Goal: Check status: Check status

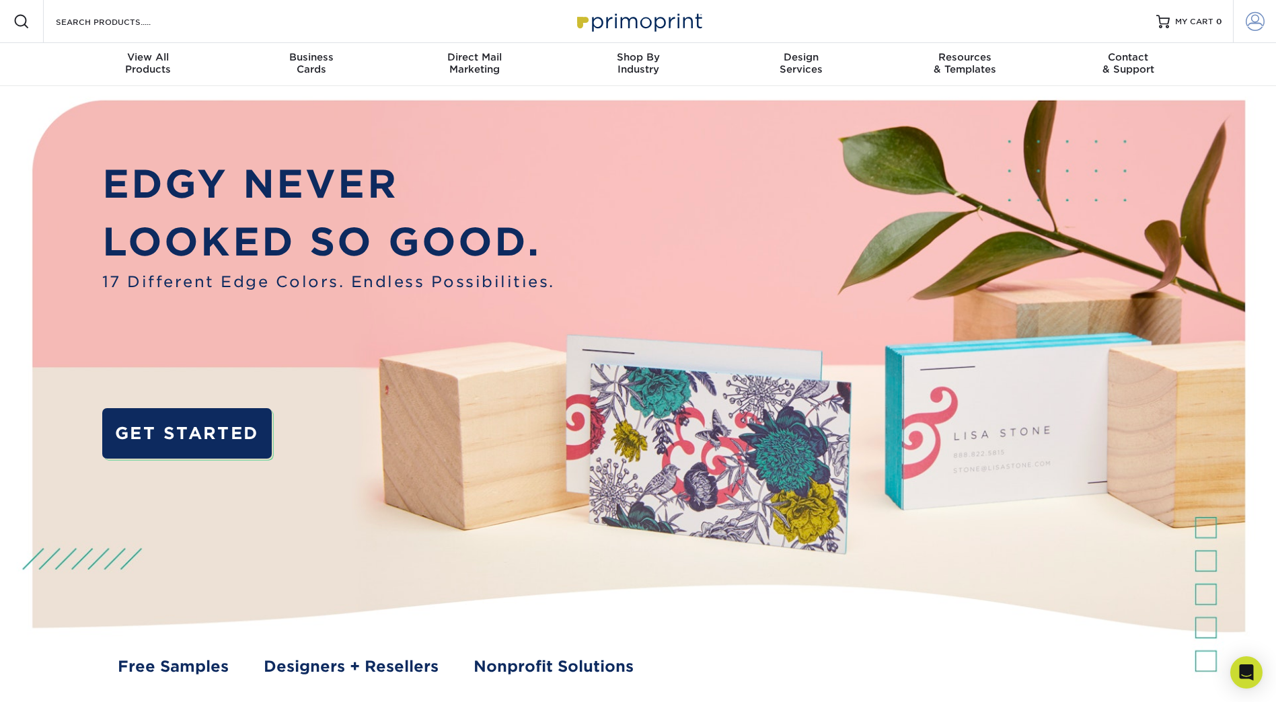
click at [1248, 15] on span at bounding box center [1255, 21] width 19 height 19
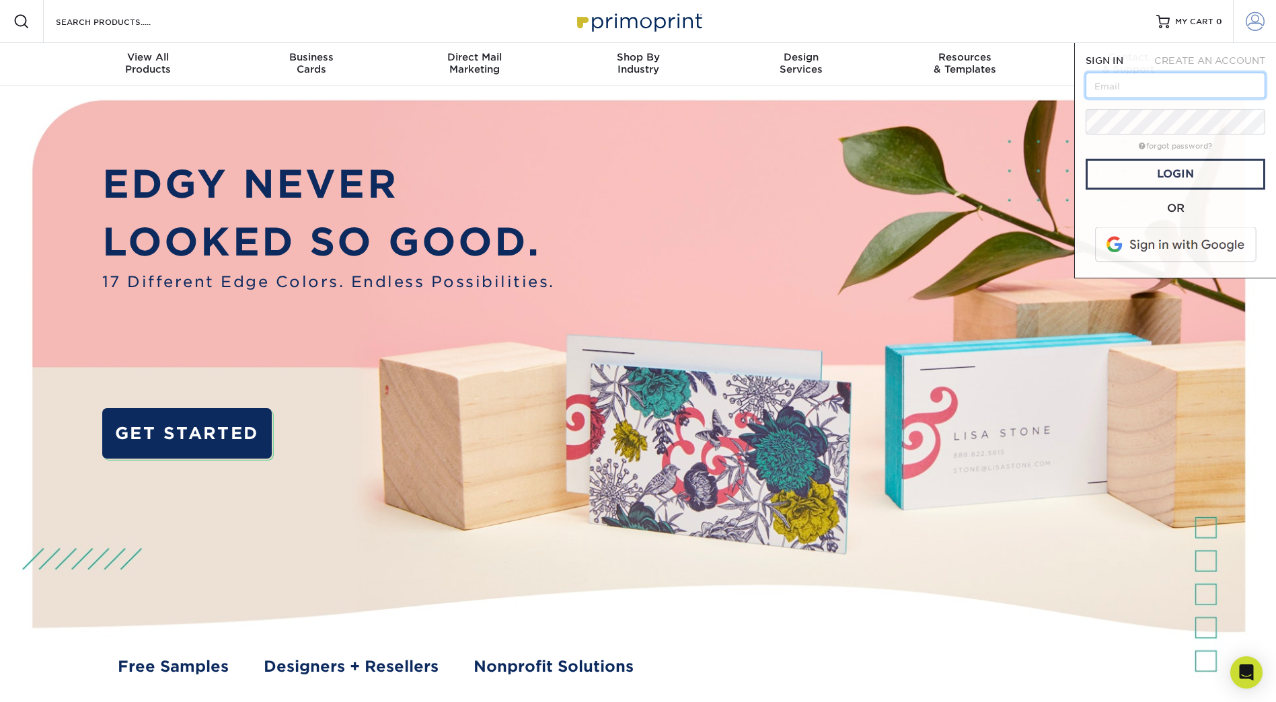
type input "[EMAIL_ADDRESS][DOMAIN_NAME]"
click at [1176, 173] on link "Login" at bounding box center [1176, 174] width 180 height 31
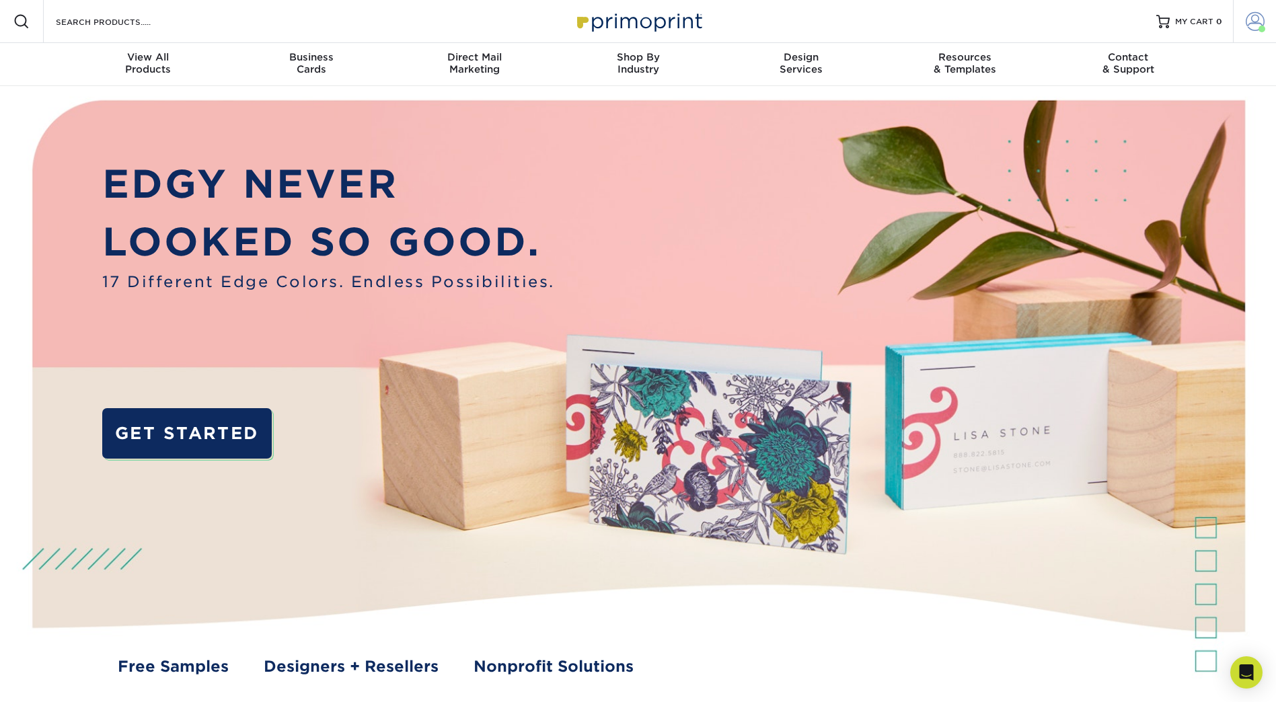
click at [1259, 18] on span at bounding box center [1255, 21] width 19 height 19
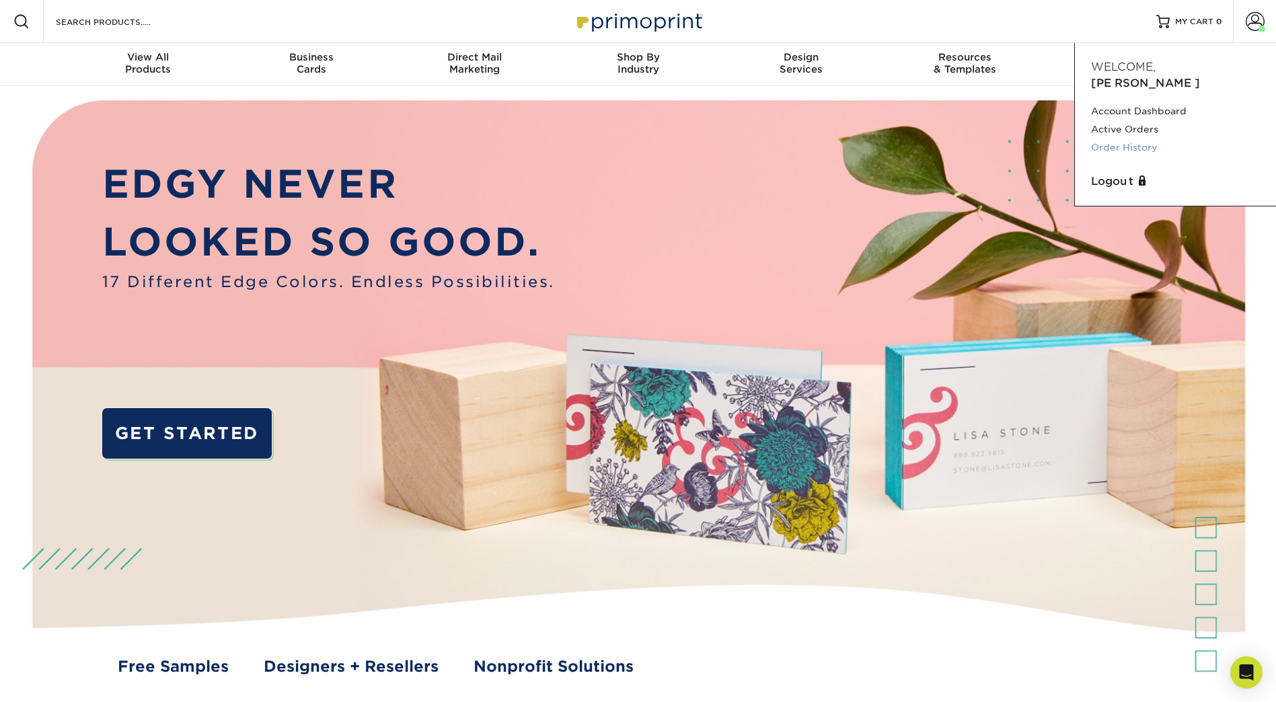
click at [1140, 139] on link "Order History" at bounding box center [1175, 148] width 169 height 18
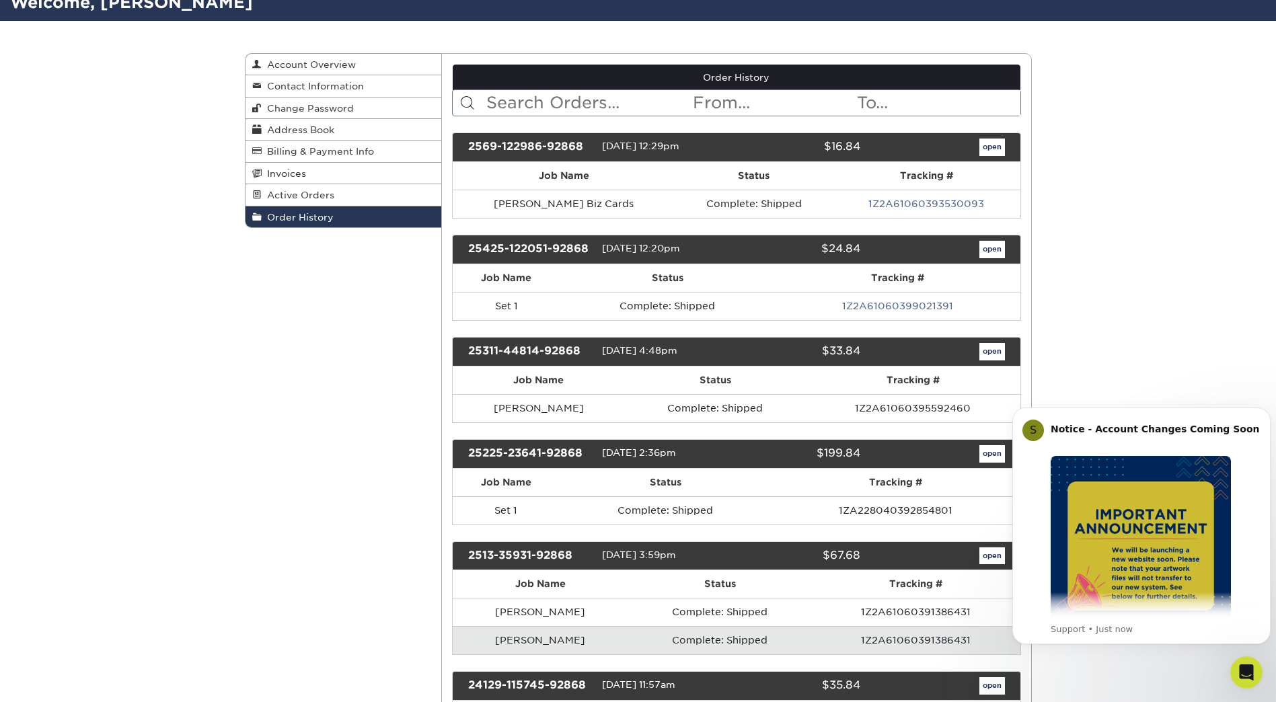
scroll to position [135, 0]
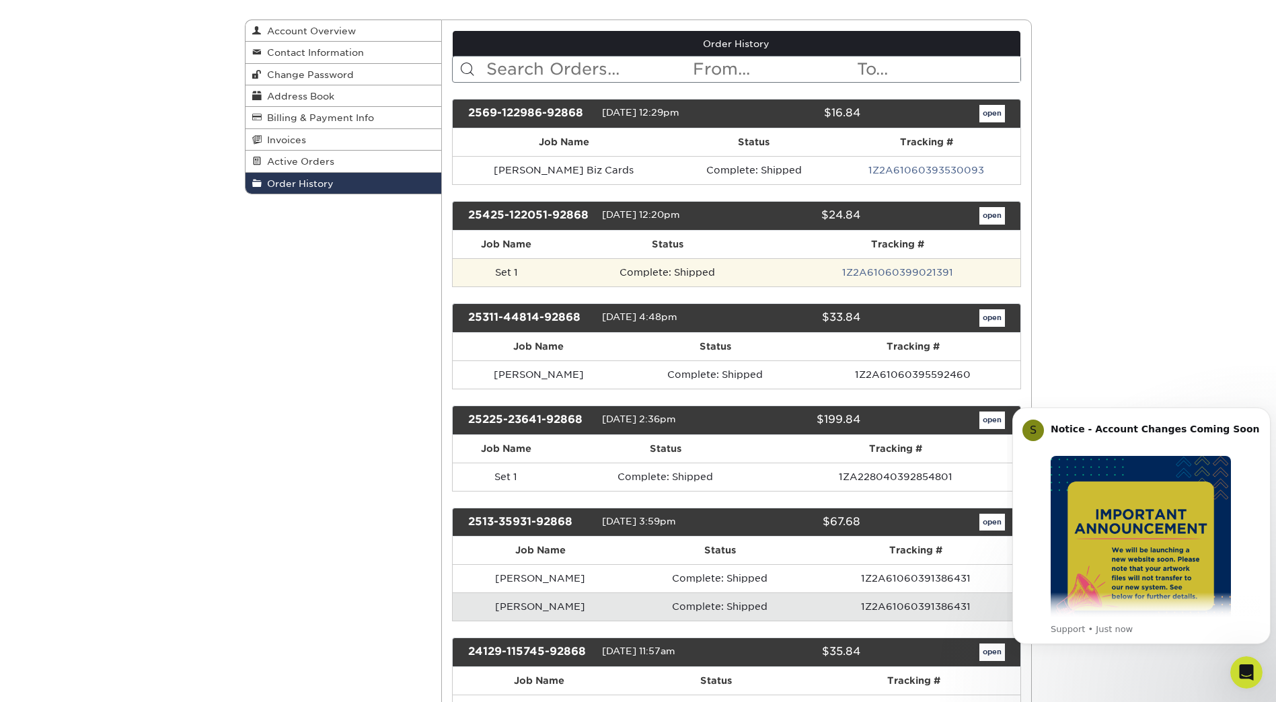
click at [644, 271] on td "Complete: Shipped" at bounding box center [667, 272] width 215 height 28
click at [506, 274] on td "Set 1" at bounding box center [507, 272] width 108 height 28
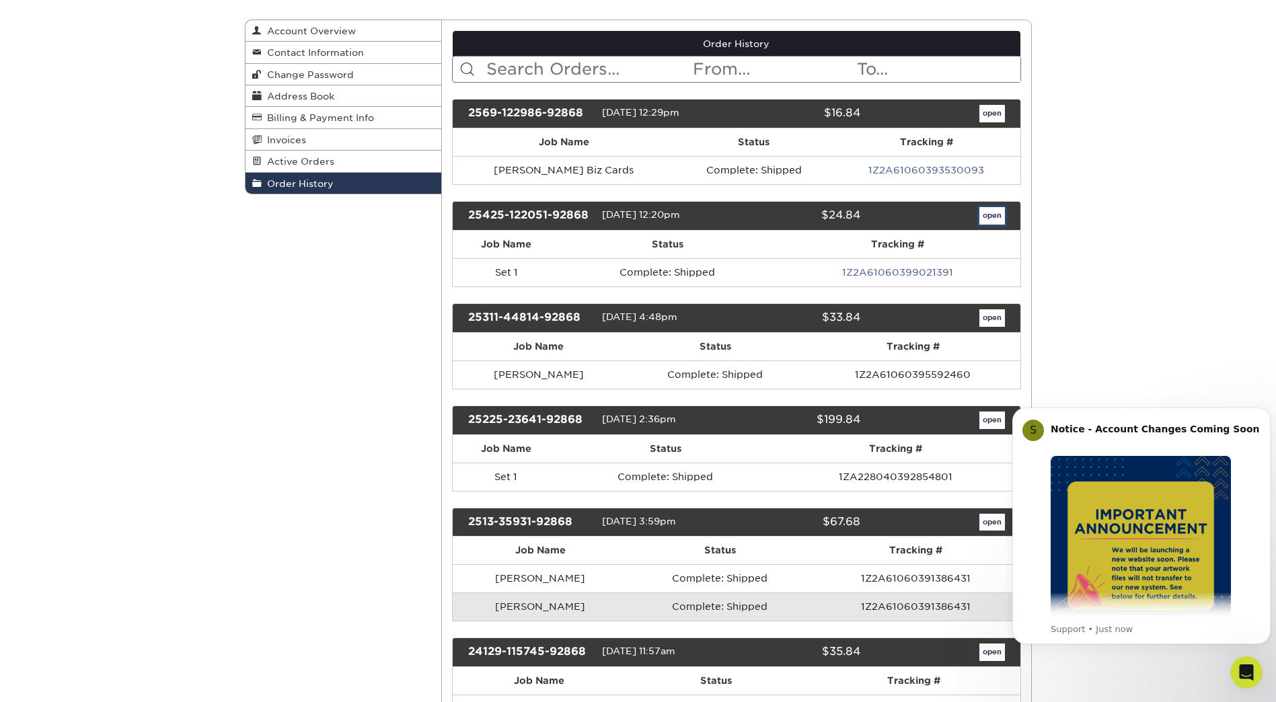
click at [997, 215] on link "open" at bounding box center [992, 215] width 26 height 17
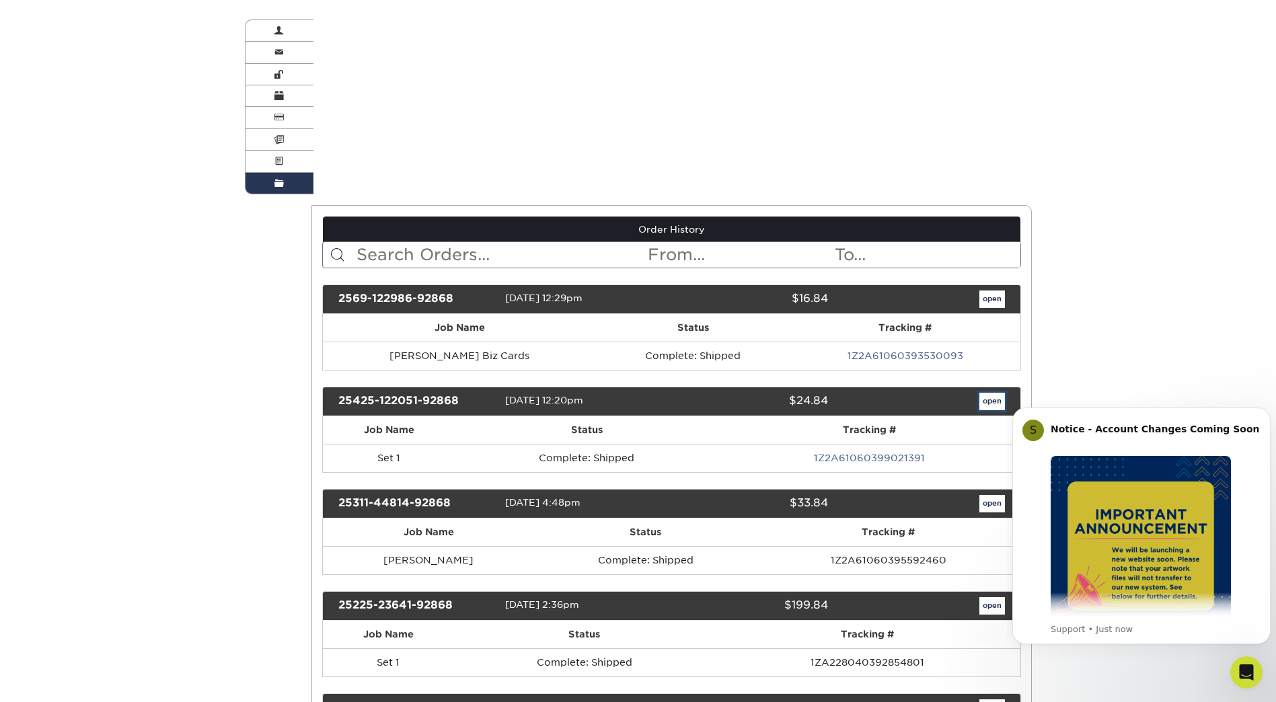
scroll to position [0, 0]
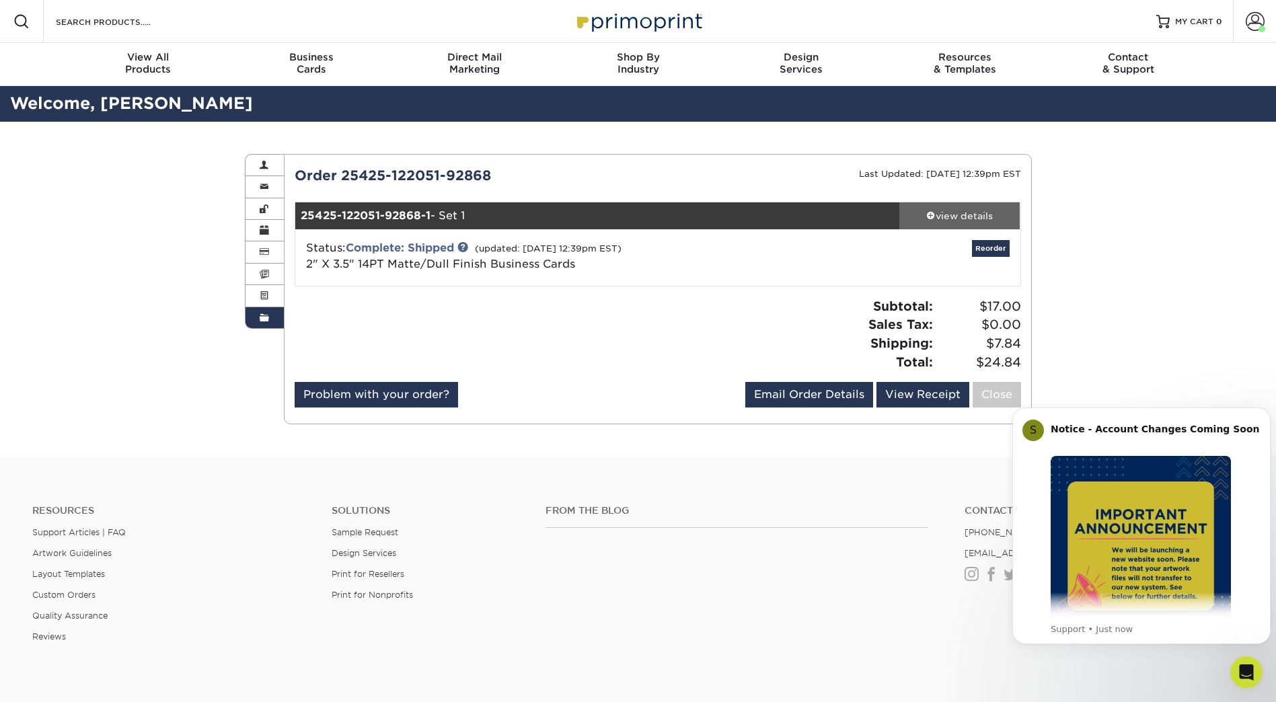
click at [958, 213] on div "view details" at bounding box center [959, 215] width 121 height 13
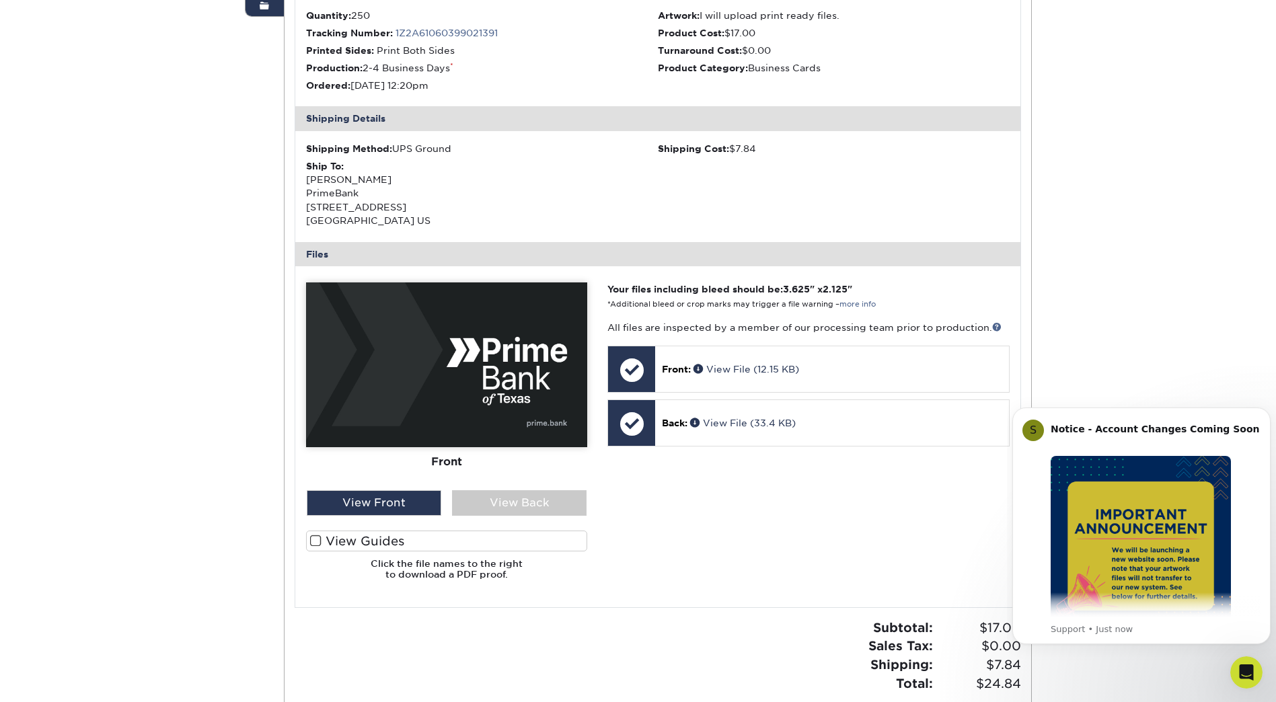
scroll to position [404, 0]
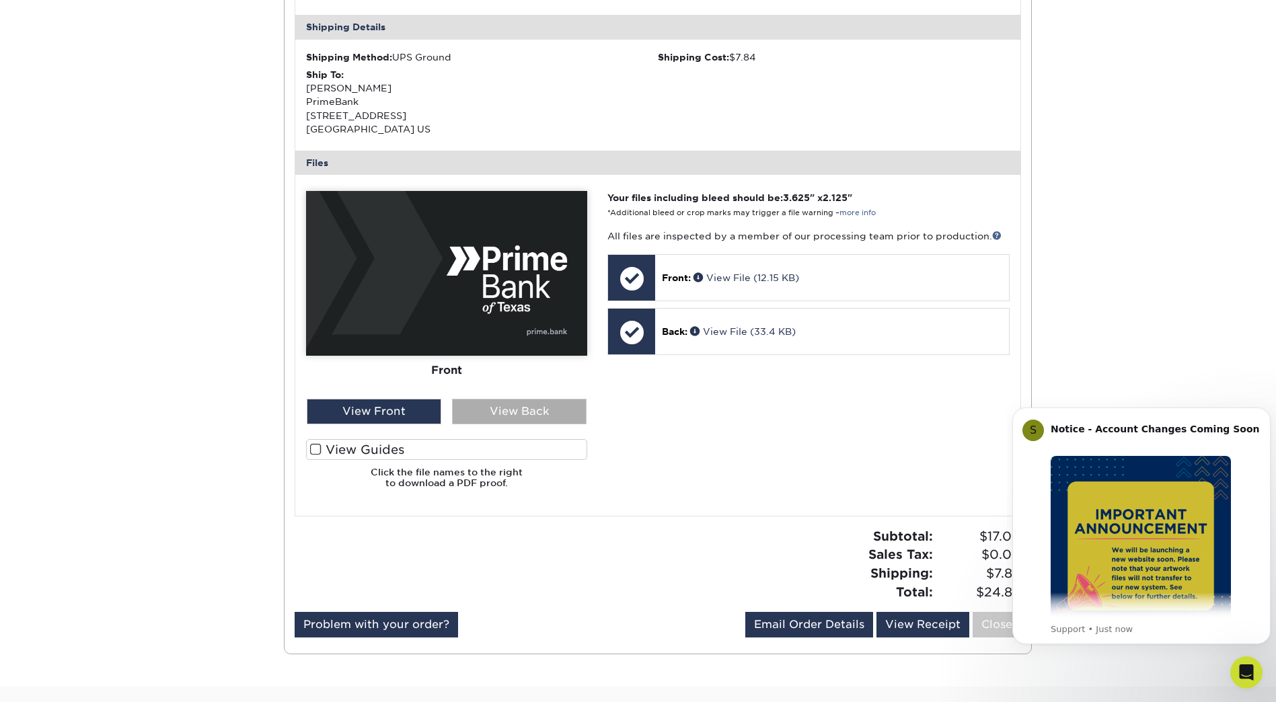
click at [531, 410] on div "View Back" at bounding box center [519, 412] width 135 height 26
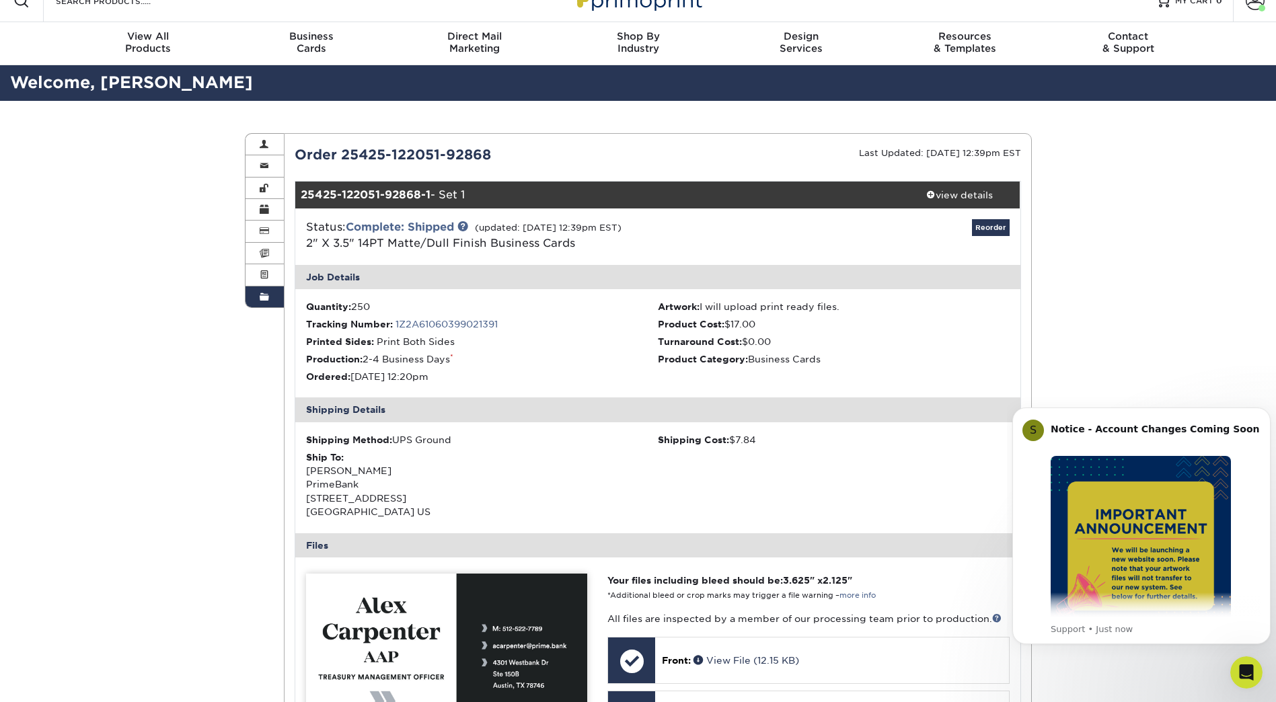
scroll to position [0, 0]
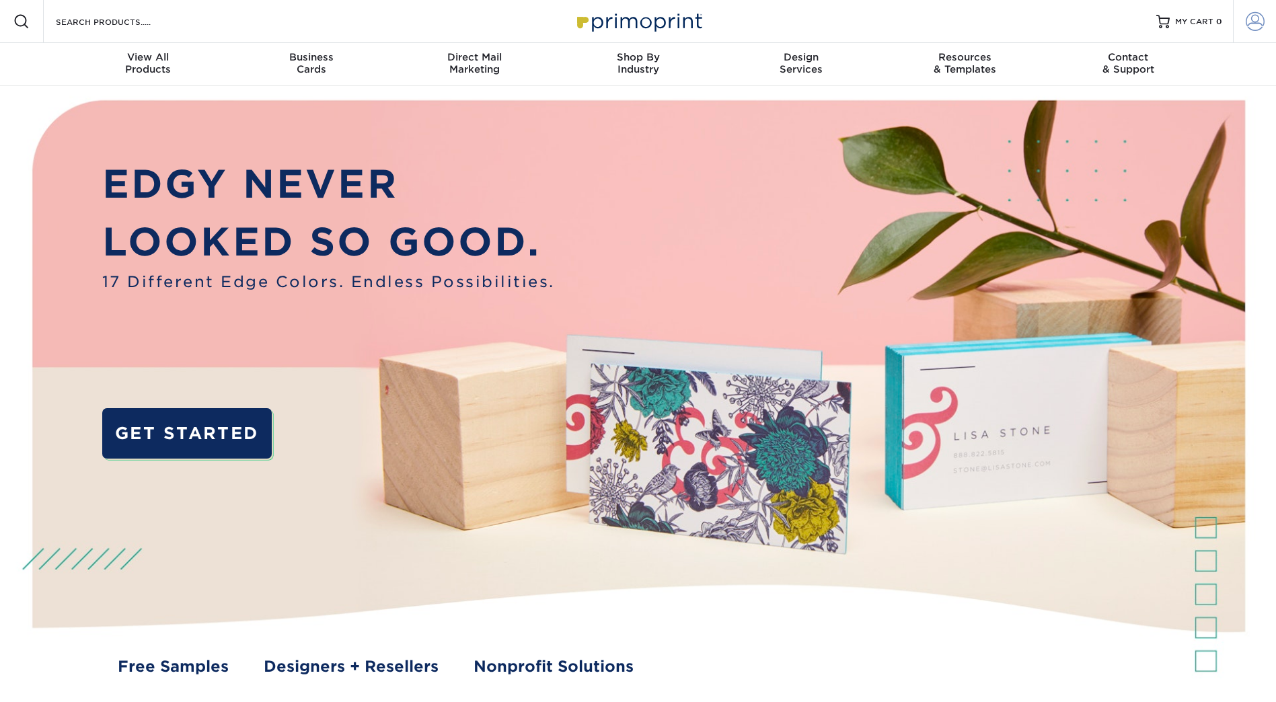
click at [1254, 24] on span at bounding box center [1255, 21] width 19 height 19
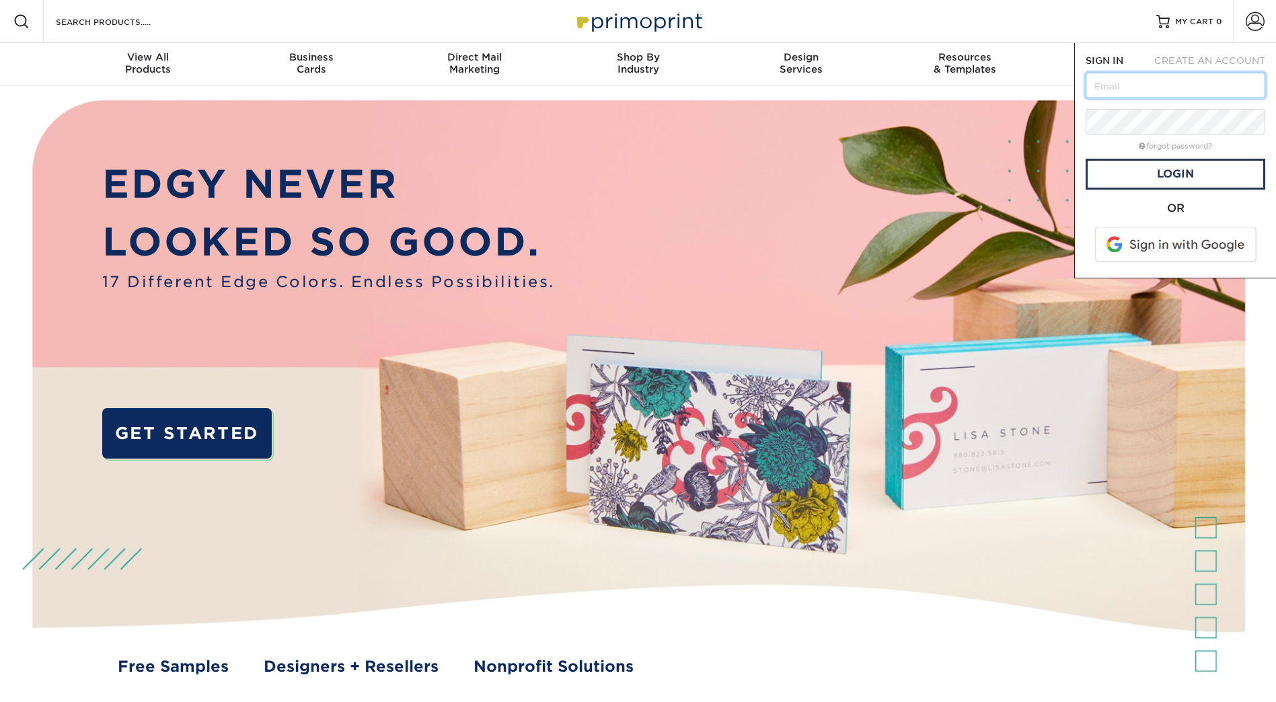
type input "[EMAIL_ADDRESS][DOMAIN_NAME]"
click at [1188, 171] on link "Login" at bounding box center [1176, 174] width 180 height 31
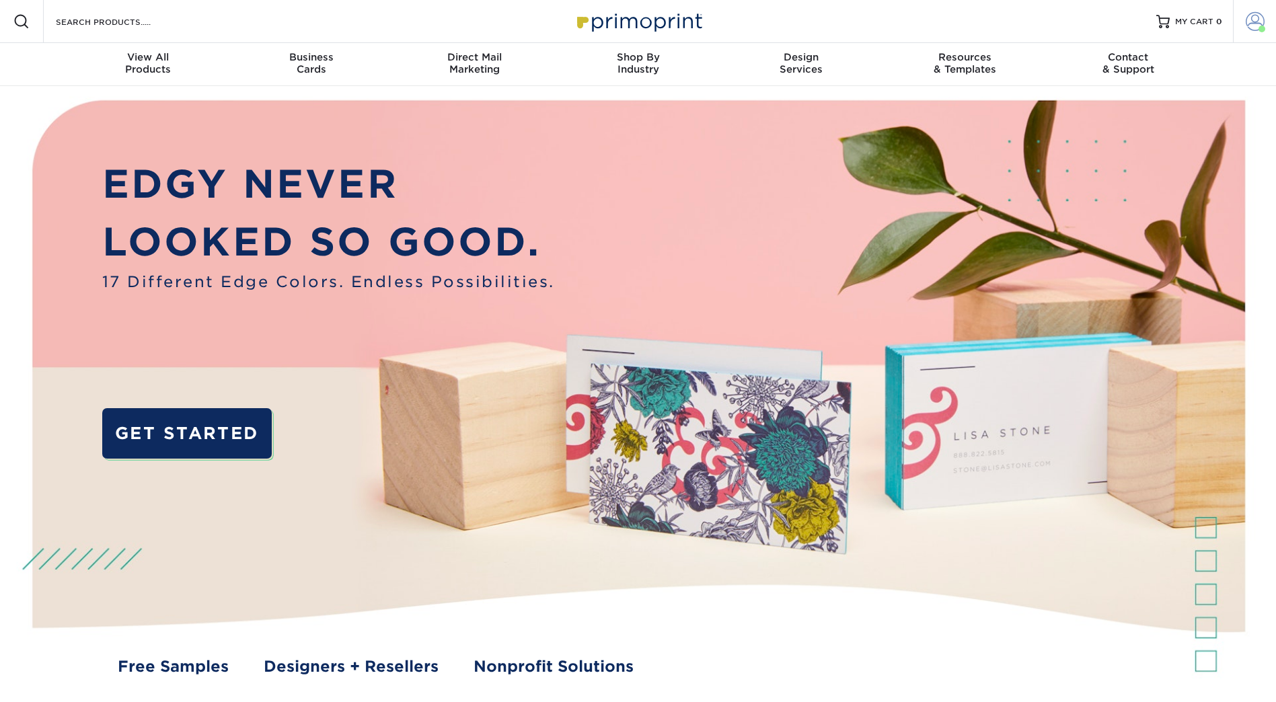
click at [1254, 21] on span at bounding box center [1255, 21] width 19 height 19
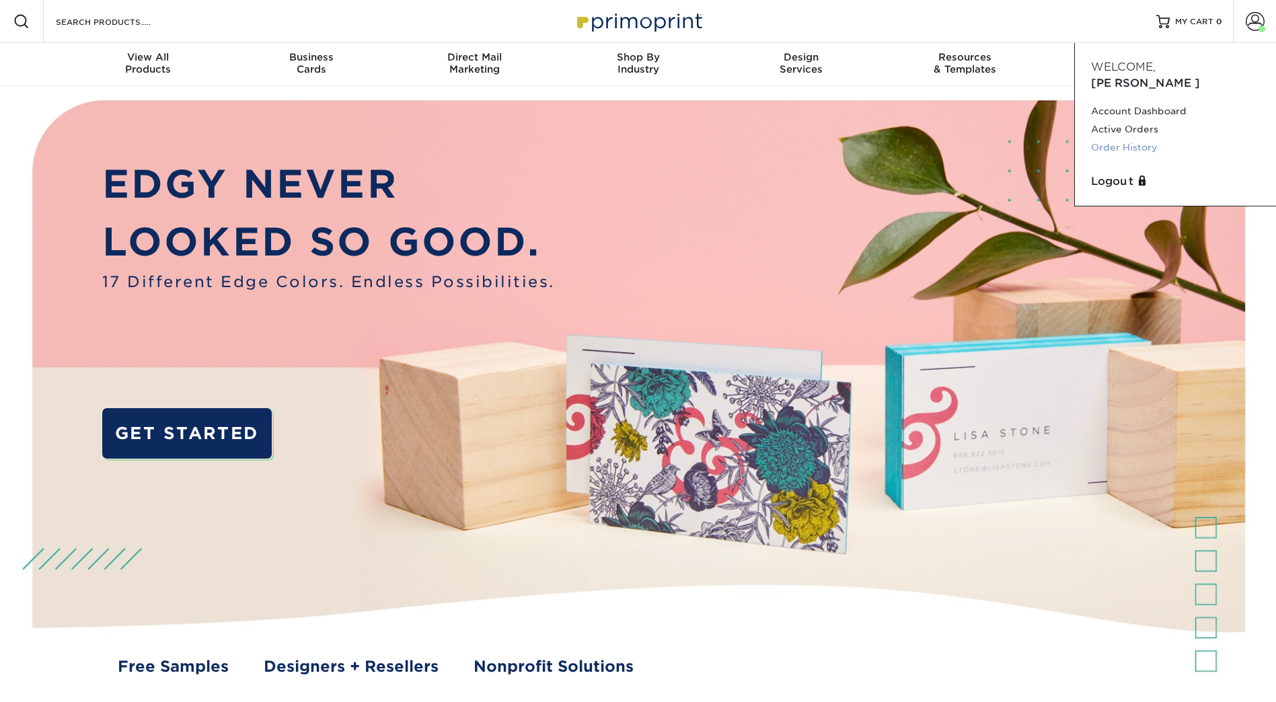
click at [1146, 139] on link "Order History" at bounding box center [1175, 148] width 169 height 18
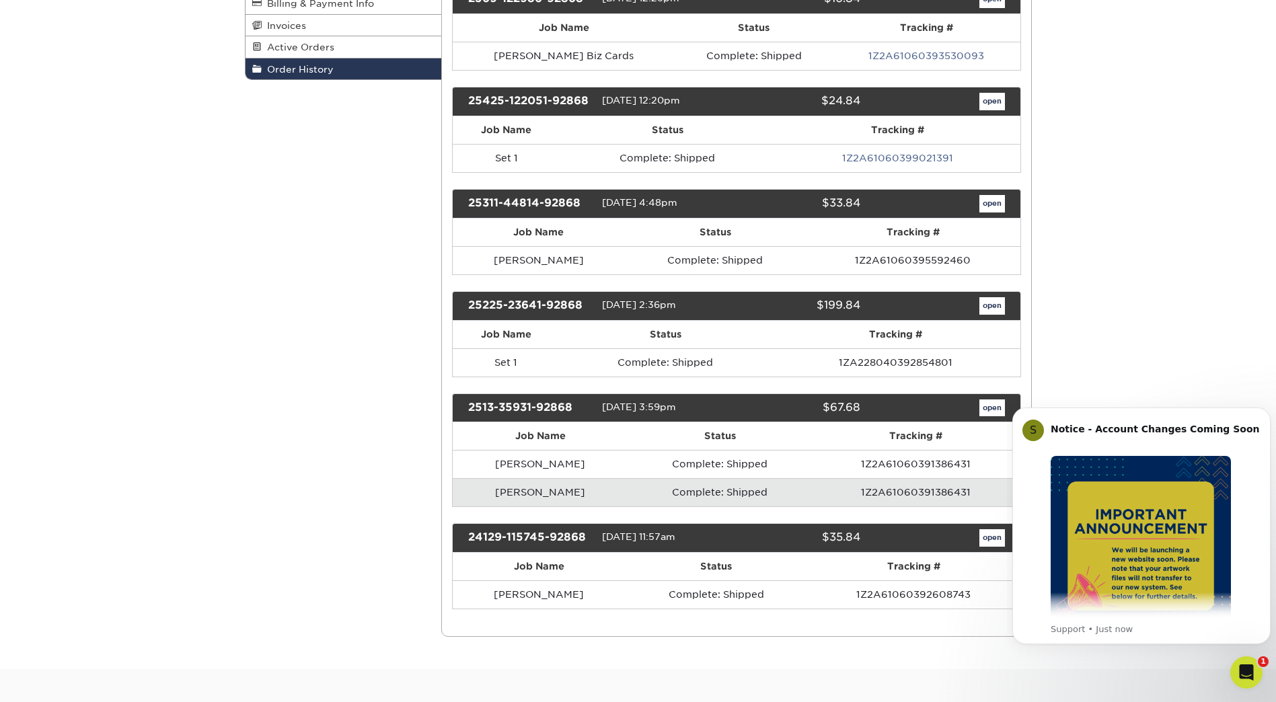
scroll to position [269, 0]
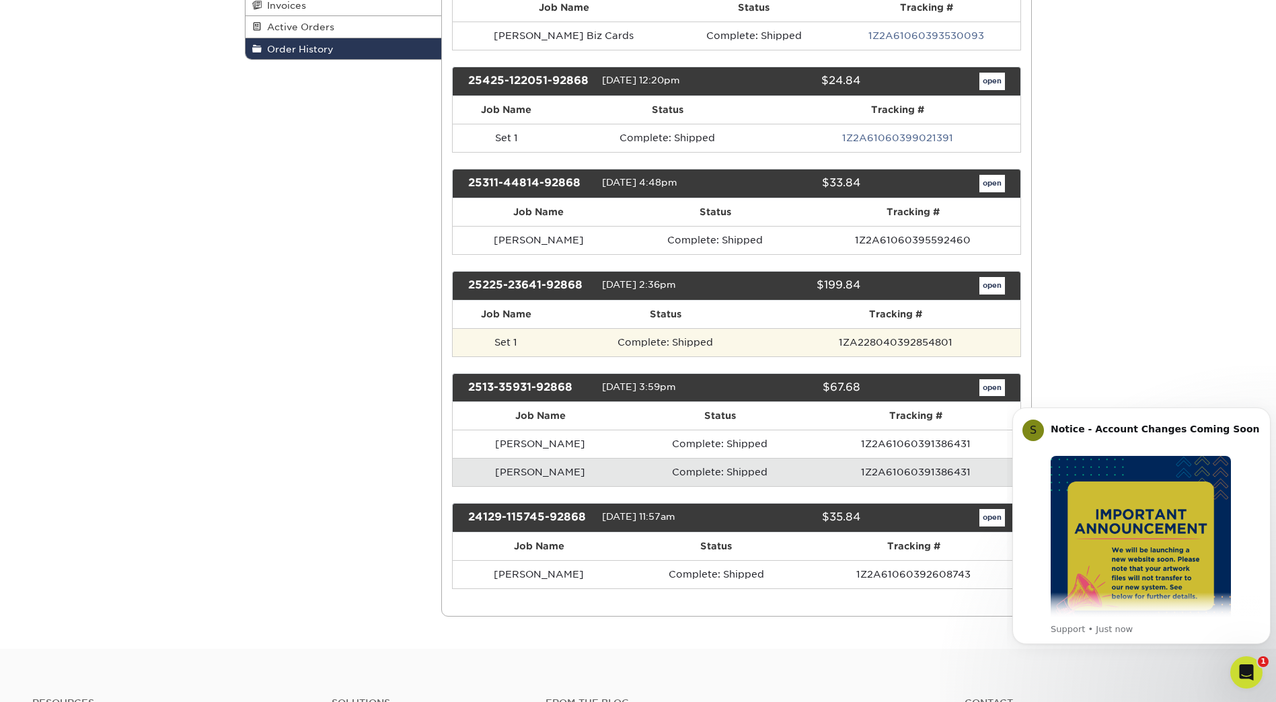
click at [647, 347] on td "Complete: Shipped" at bounding box center [665, 342] width 213 height 28
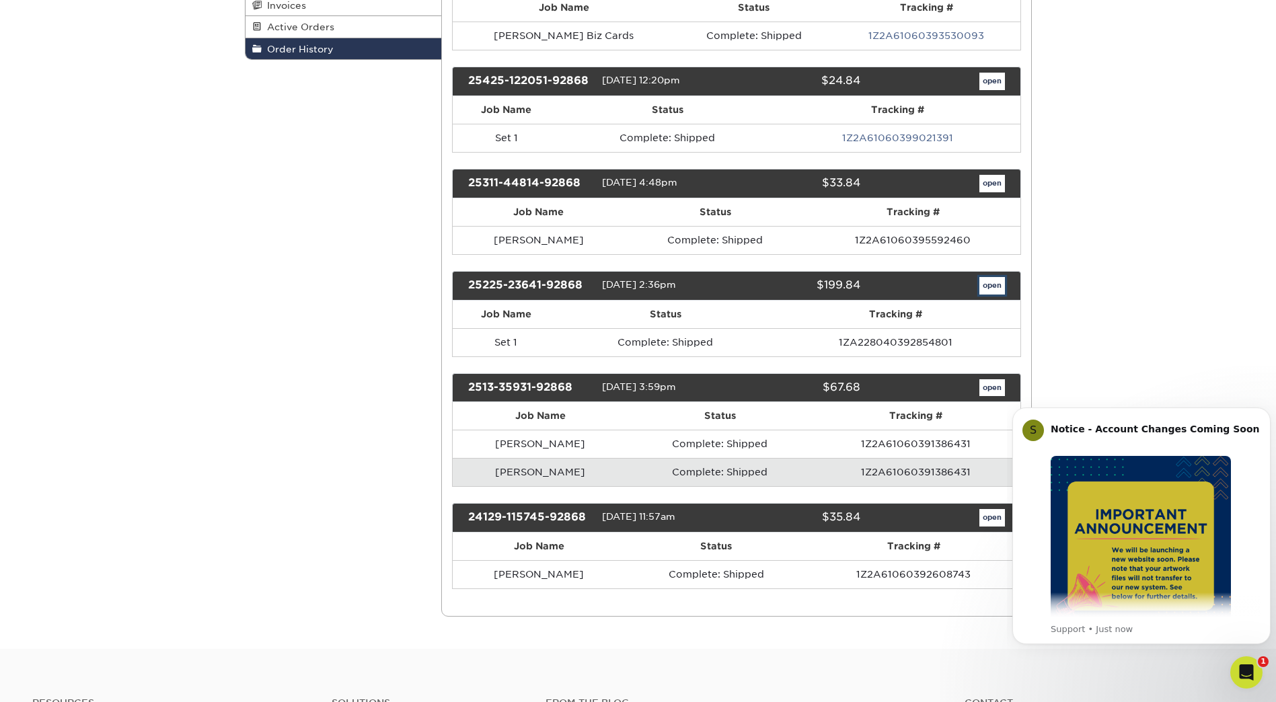
click at [995, 282] on link "open" at bounding box center [992, 285] width 26 height 17
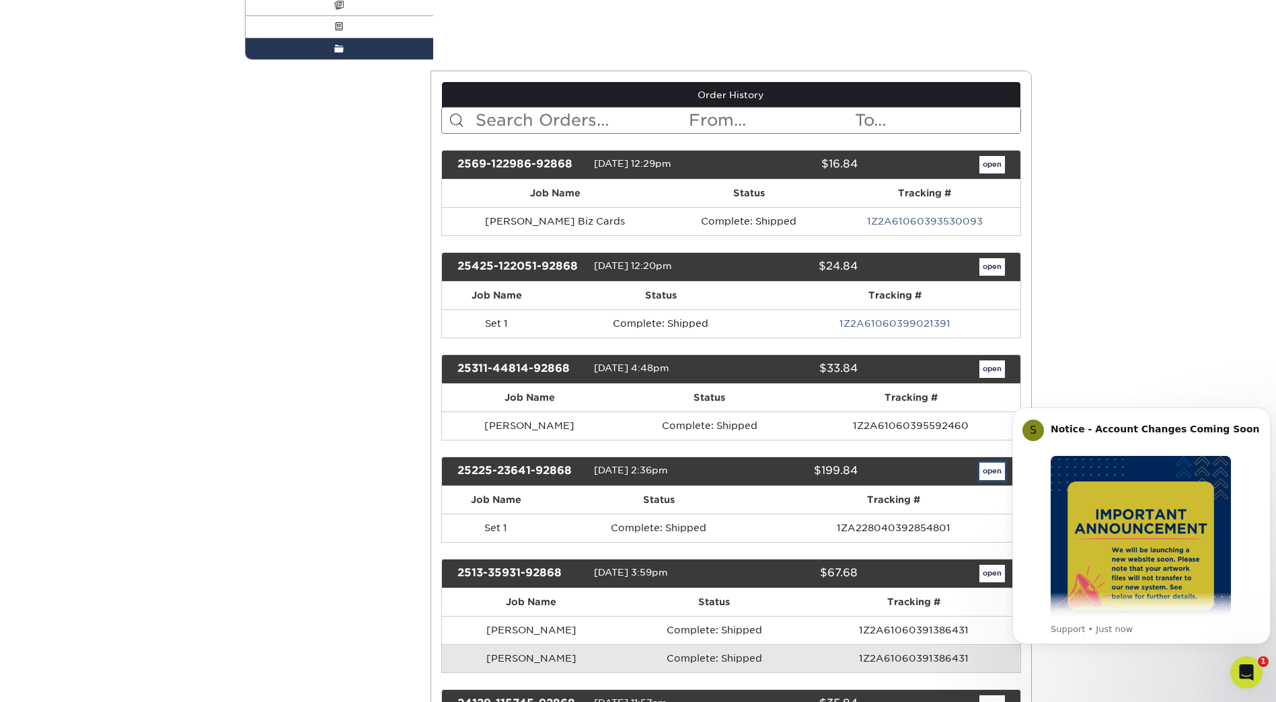
scroll to position [0, 0]
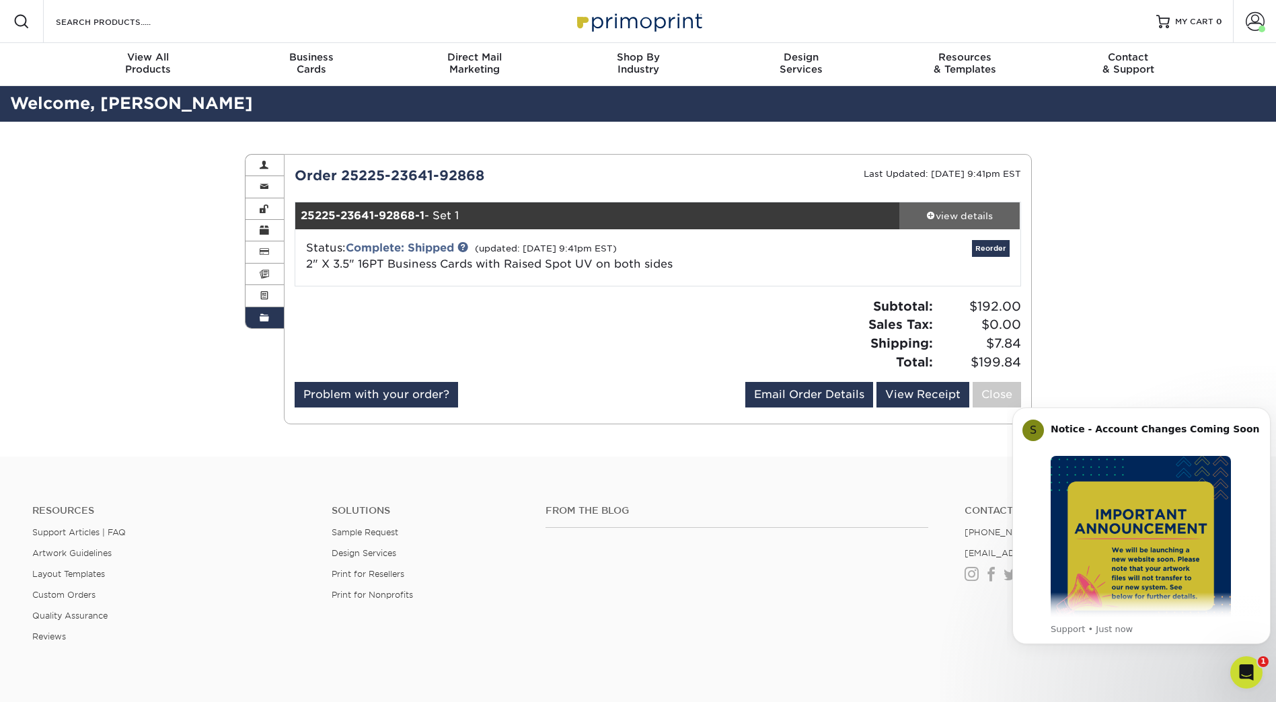
click at [945, 216] on div "view details" at bounding box center [959, 215] width 121 height 13
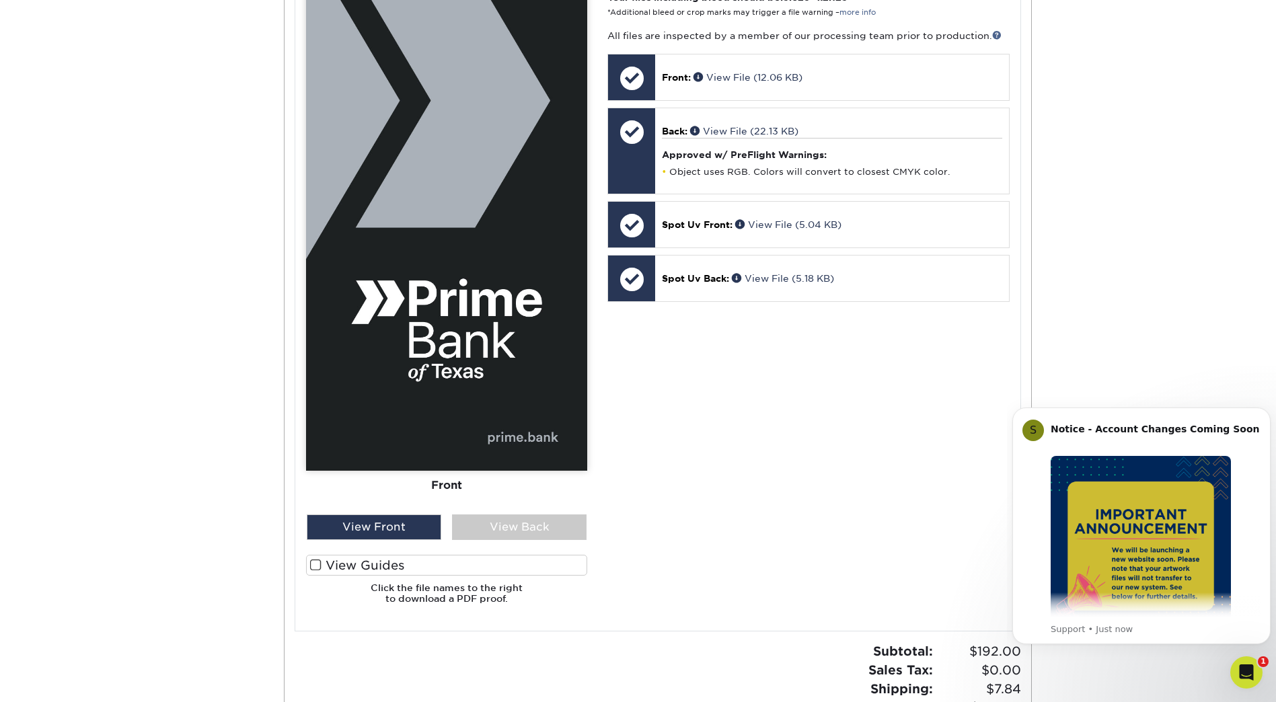
scroll to position [605, 0]
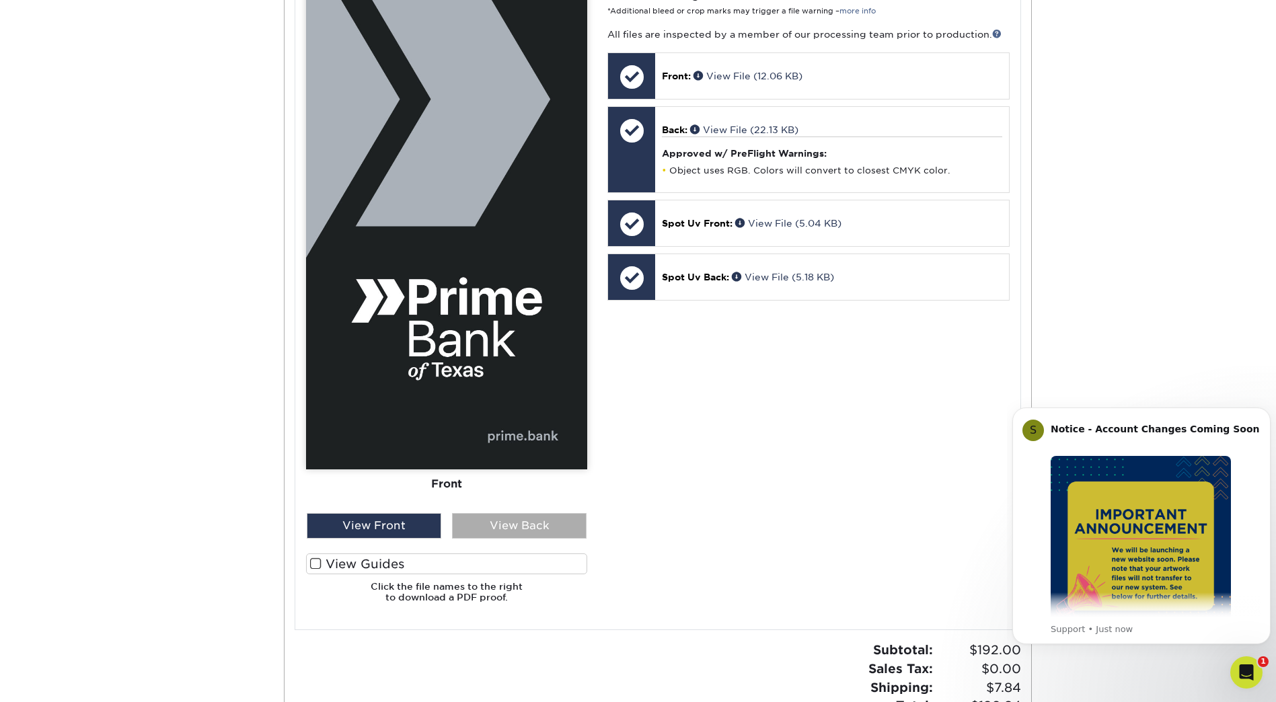
click at [526, 529] on div "View Back" at bounding box center [519, 526] width 135 height 26
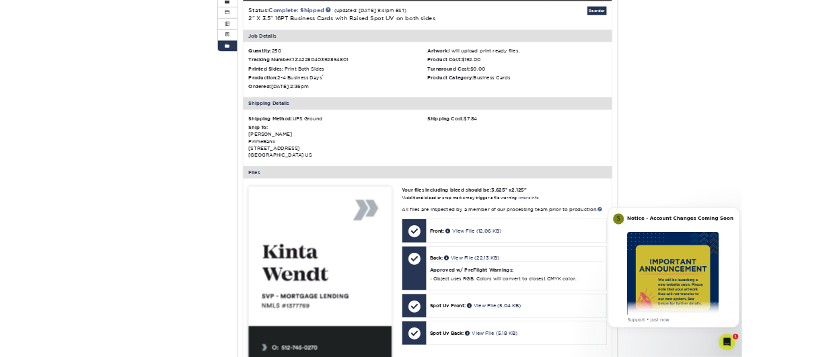
scroll to position [269, 0]
